Goal: Information Seeking & Learning: Learn about a topic

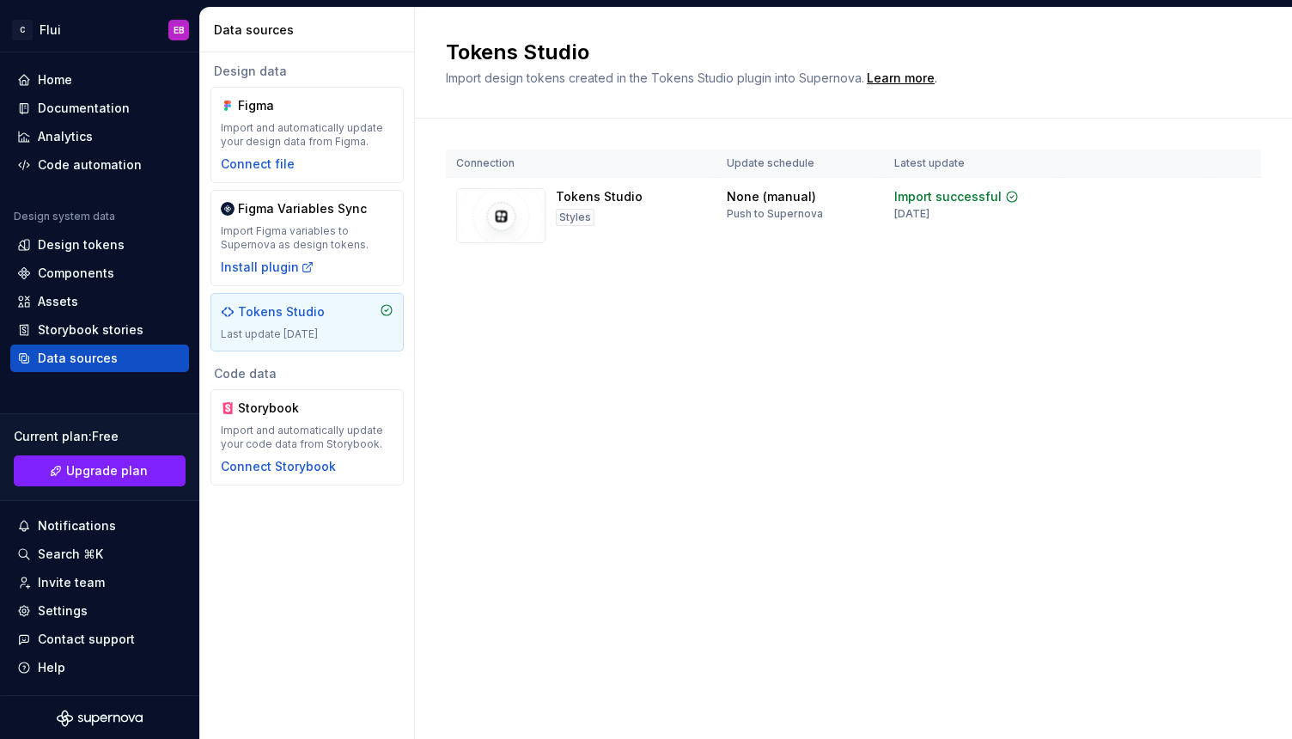
click at [272, 311] on div "Tokens Studio" at bounding box center [281, 311] width 87 height 17
click at [508, 219] on img at bounding box center [500, 215] width 89 height 55
click at [47, 252] on div "Design tokens" at bounding box center [81, 244] width 87 height 17
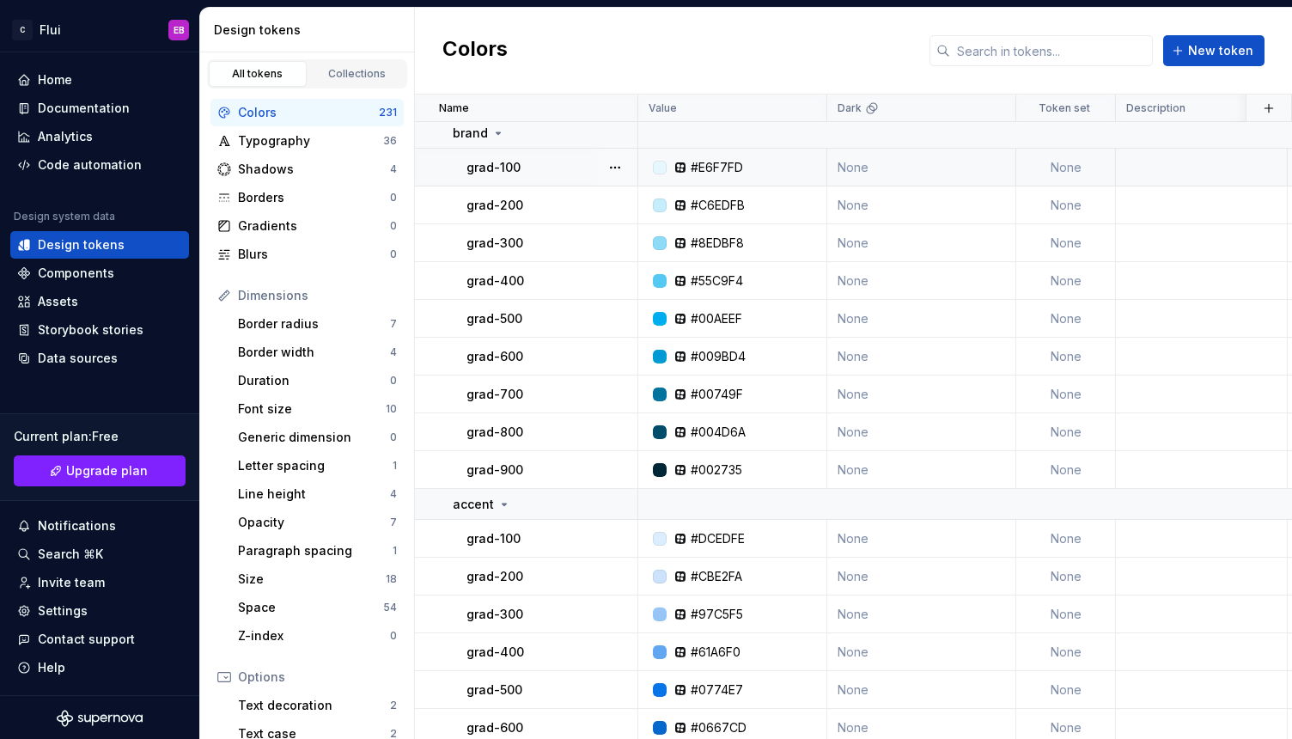
scroll to position [36, 0]
click at [264, 133] on div "Typography" at bounding box center [310, 140] width 145 height 17
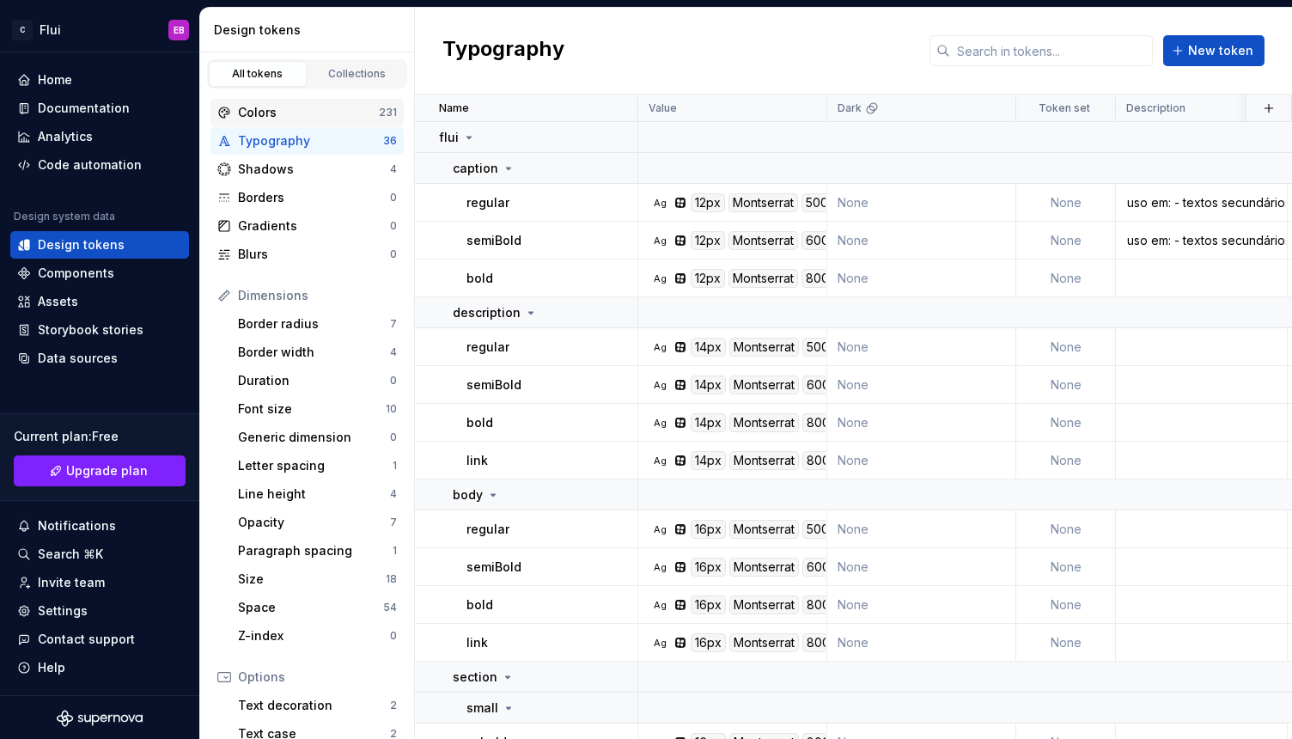
click at [298, 100] on div "Colors 231" at bounding box center [306, 112] width 193 height 27
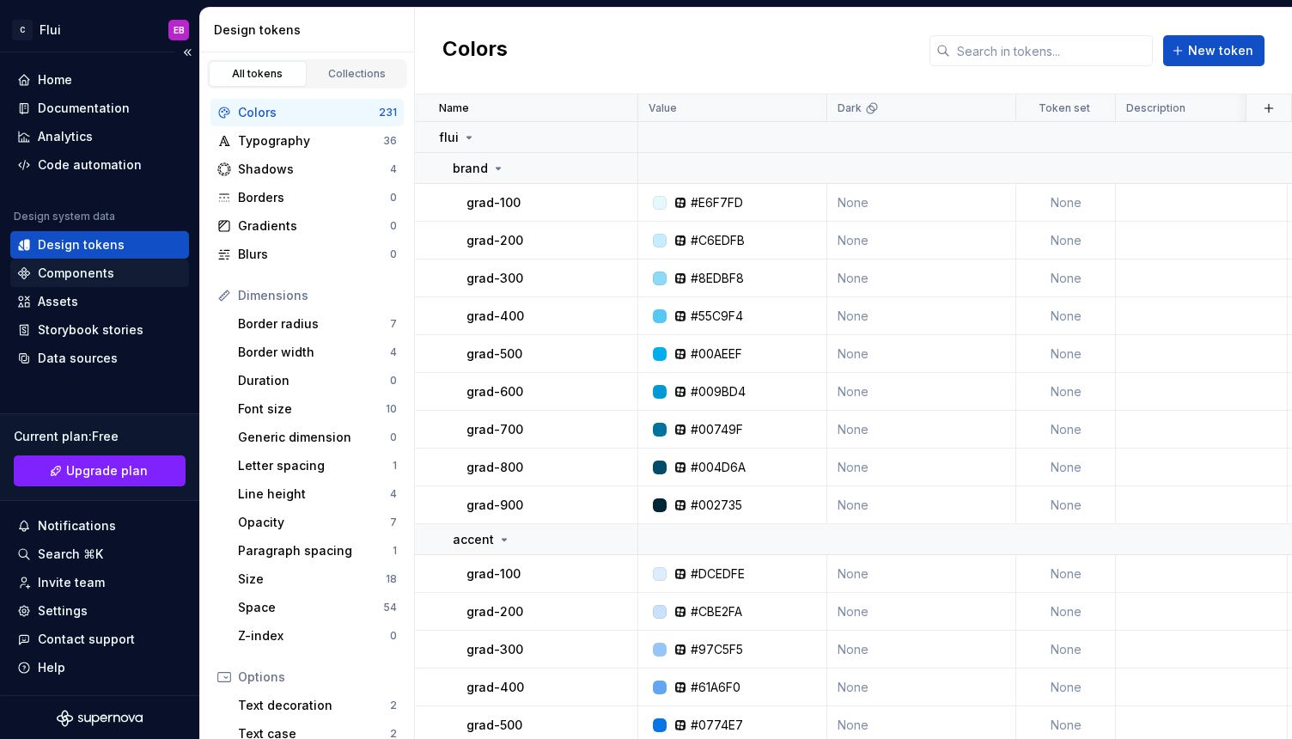
click at [94, 271] on div "Components" at bounding box center [76, 273] width 76 height 17
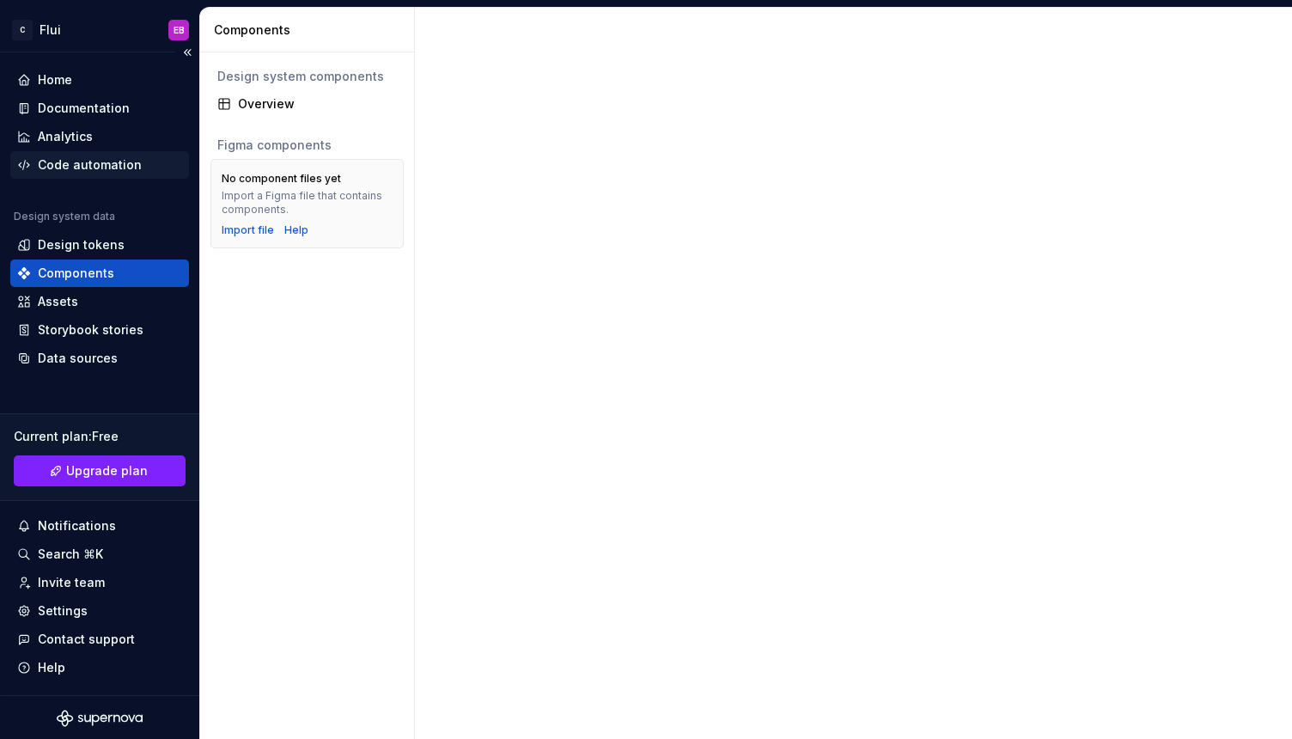
click at [91, 166] on div "Code automation" at bounding box center [90, 164] width 104 height 17
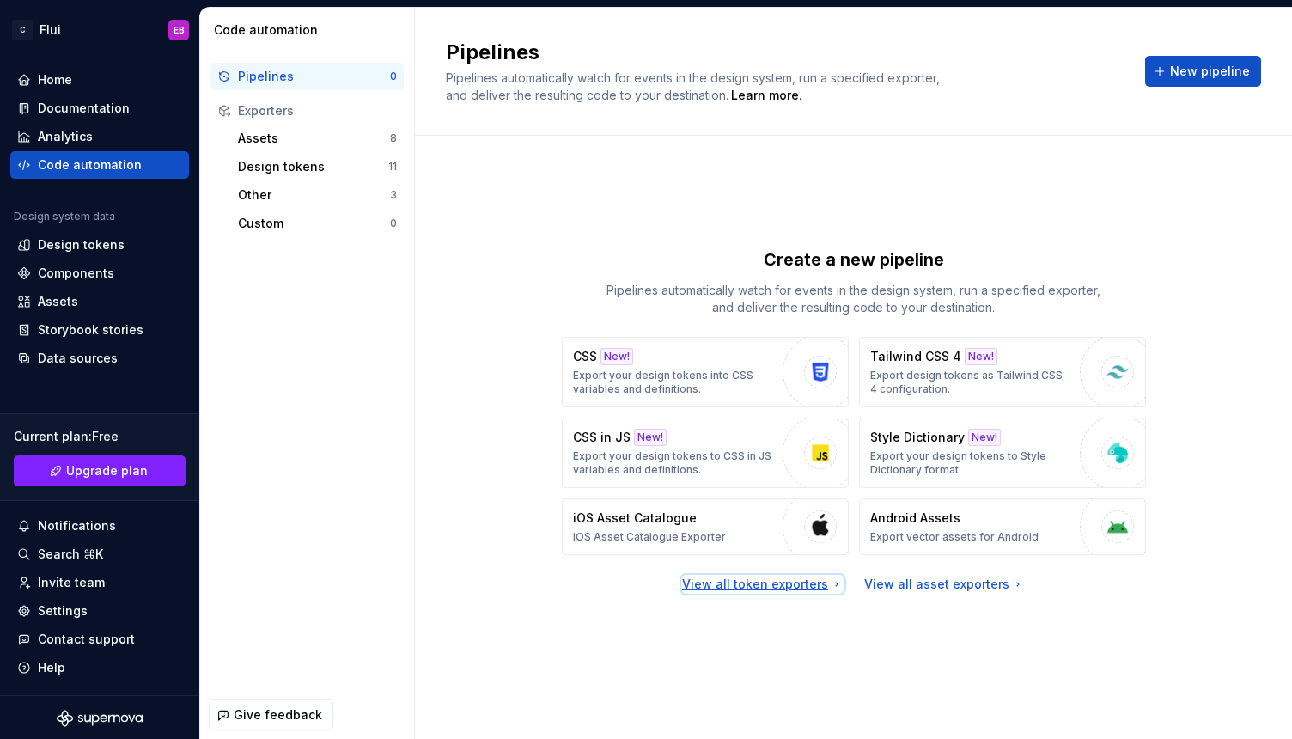
click at [781, 575] on div "View all token exporters" at bounding box center [762, 583] width 161 height 17
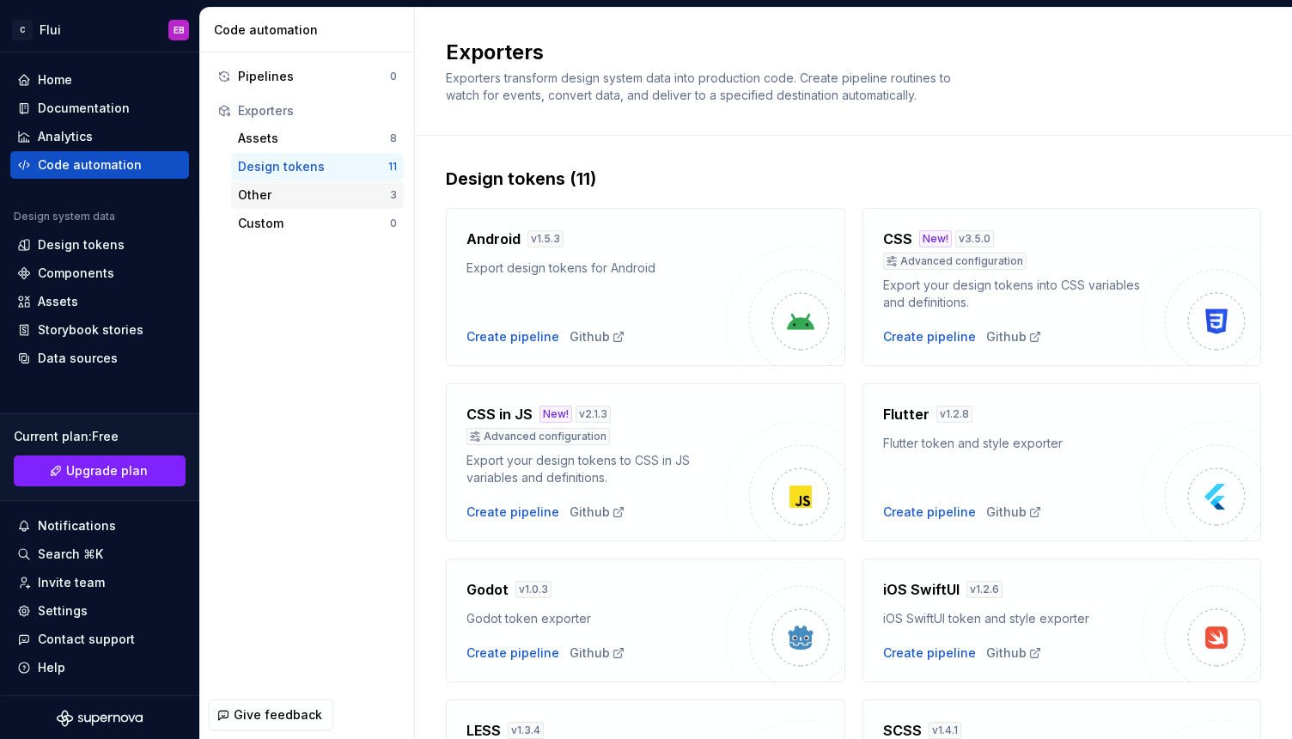
click at [286, 194] on div "Other" at bounding box center [314, 194] width 152 height 17
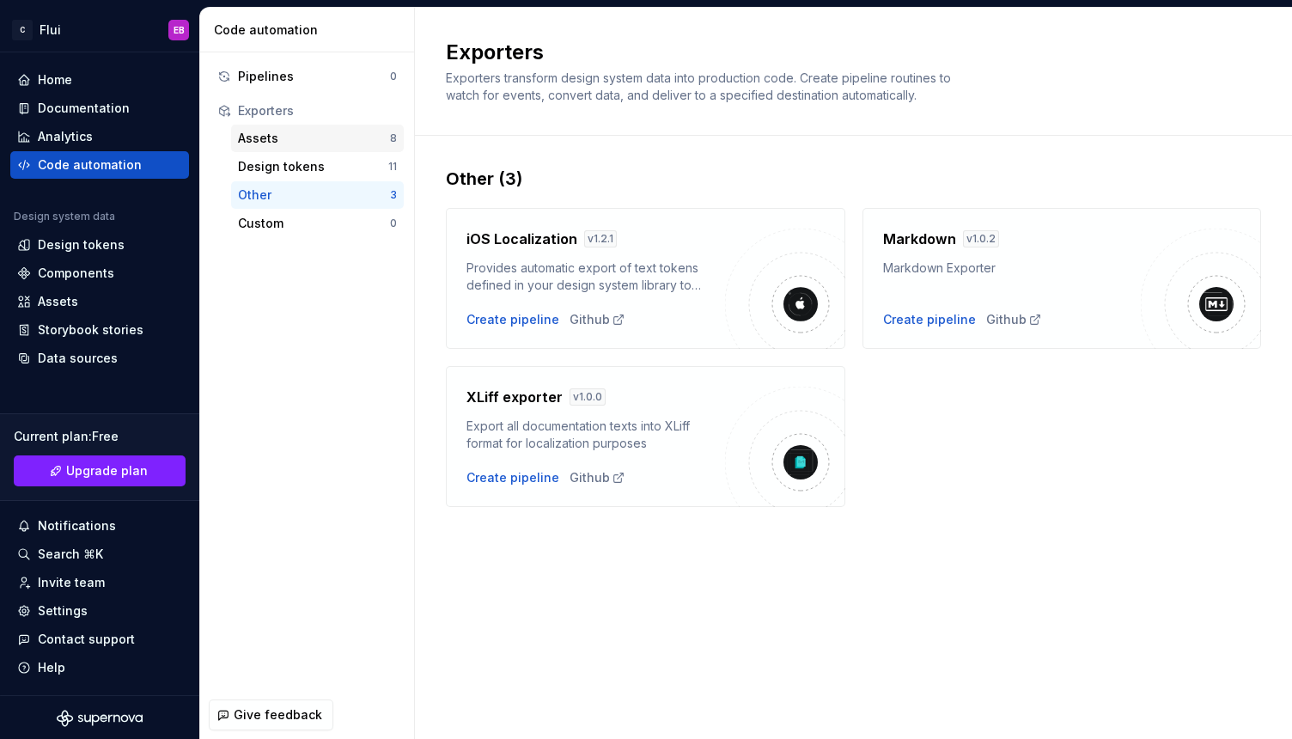
click at [299, 146] on div "Assets" at bounding box center [314, 138] width 152 height 17
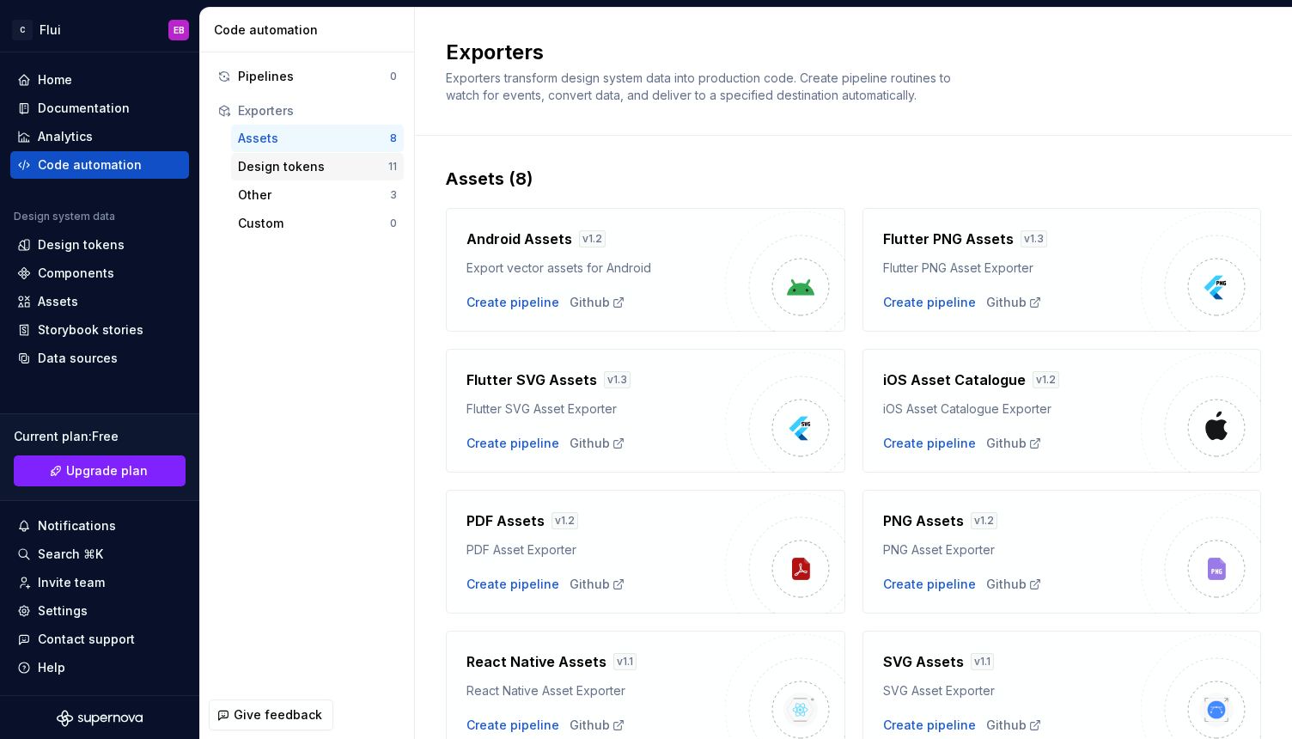
click at [281, 170] on div "Design tokens" at bounding box center [313, 166] width 150 height 17
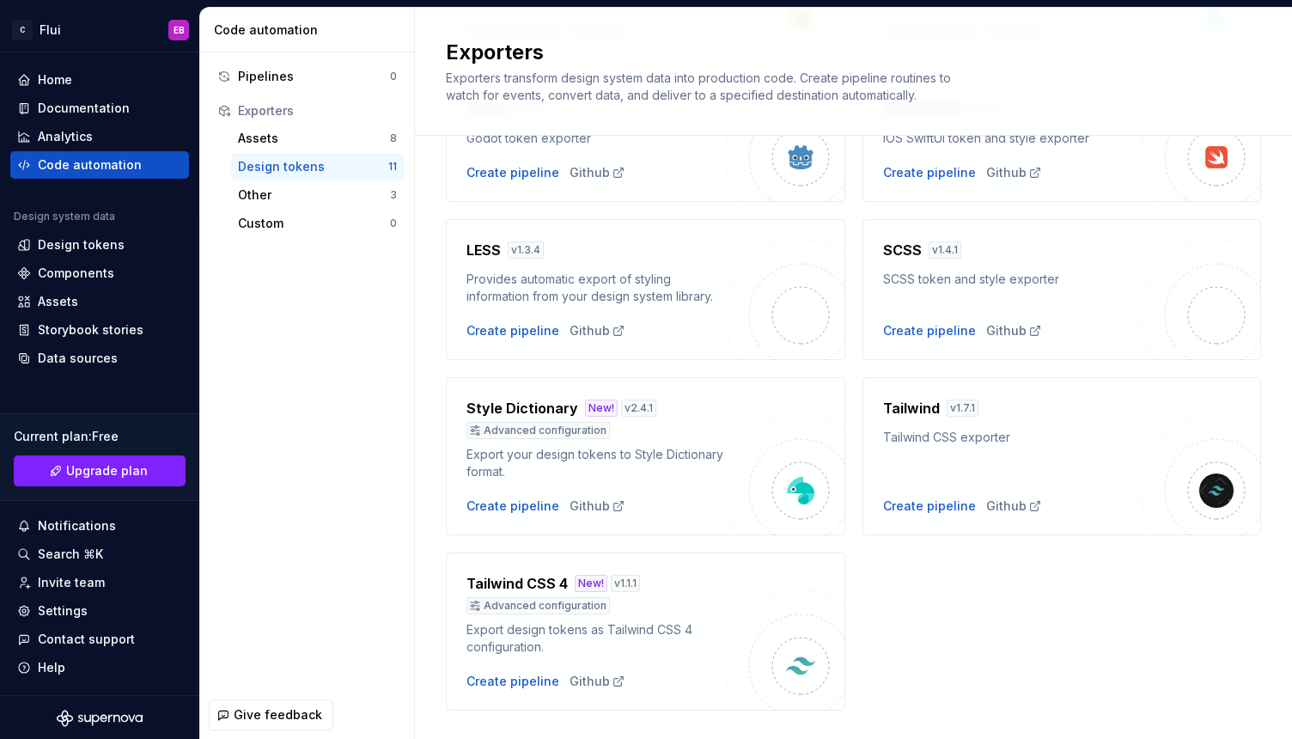
scroll to position [517, 0]
